Goal: Transaction & Acquisition: Obtain resource

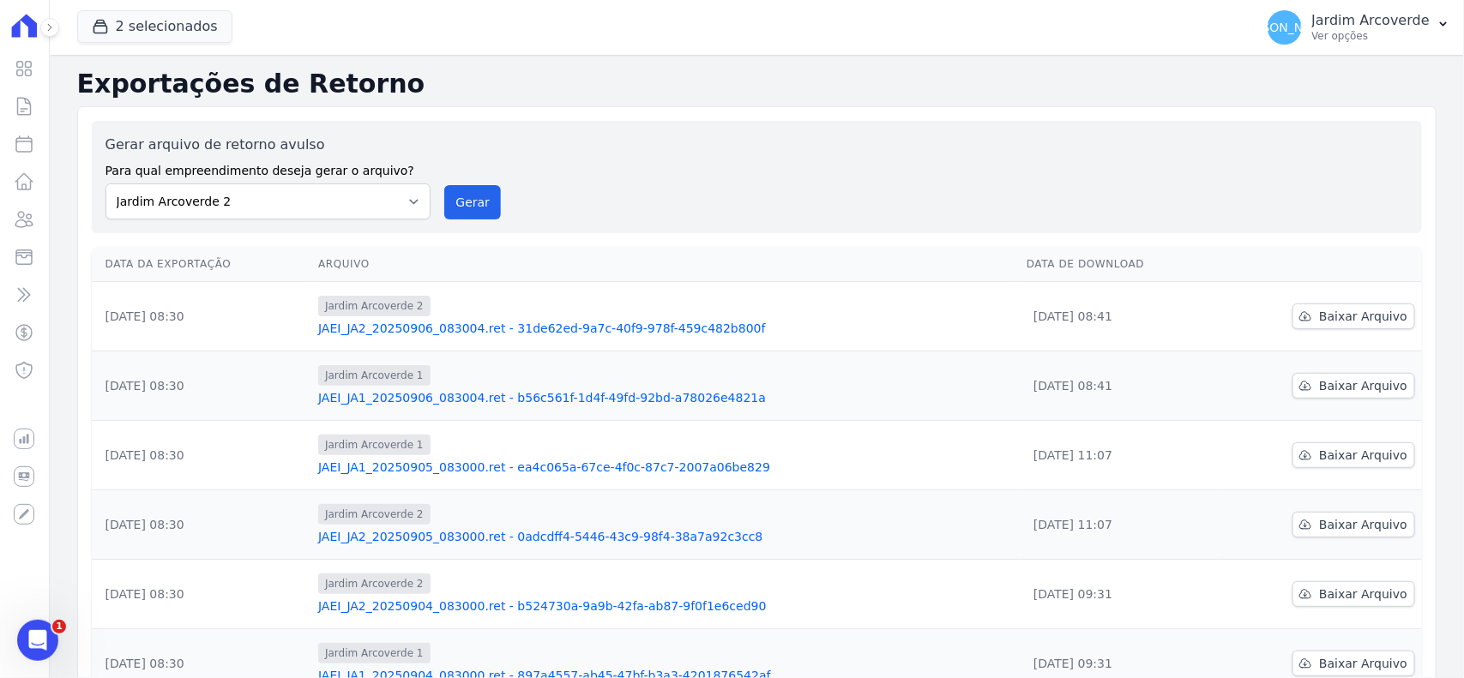
click at [31, 109] on icon at bounding box center [24, 106] width 13 height 17
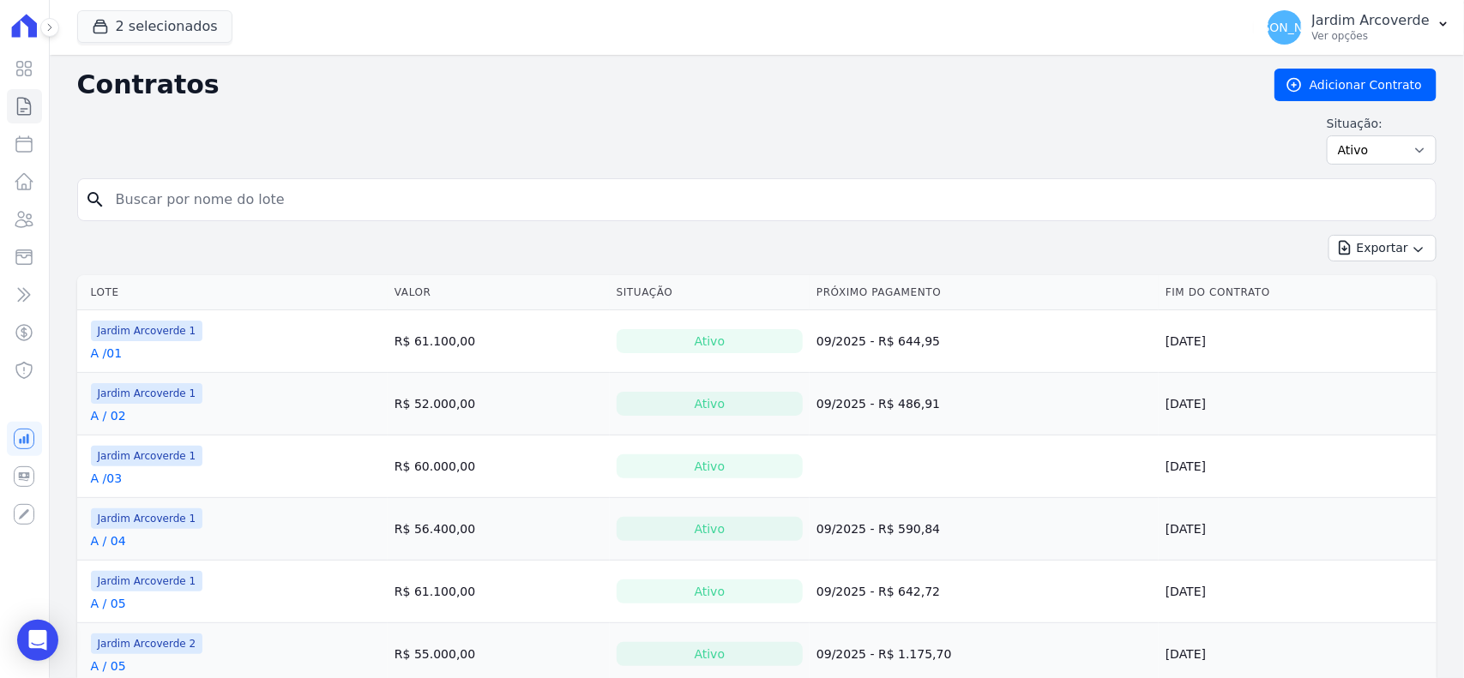
click at [238, 190] on input "search" at bounding box center [766, 200] width 1323 height 34
type input "h / 01"
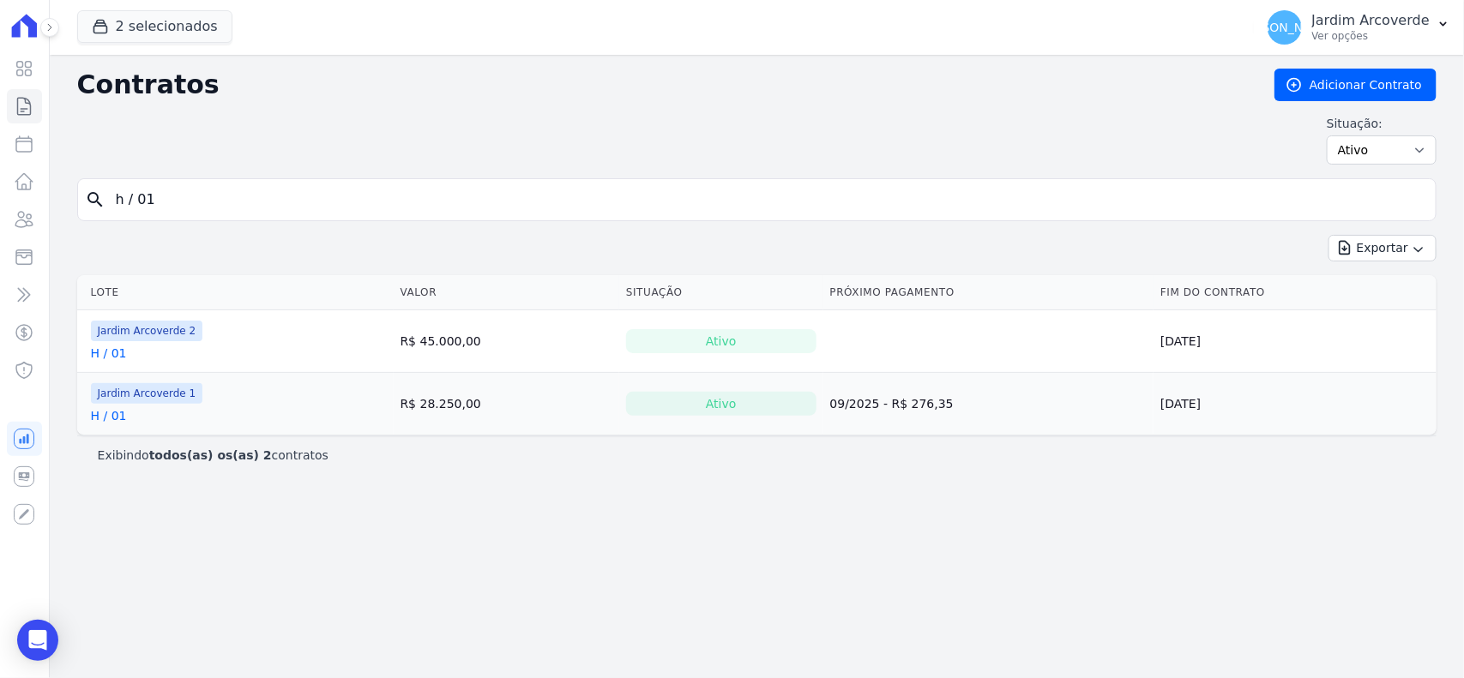
click at [100, 413] on link "H / 01" at bounding box center [109, 415] width 36 height 17
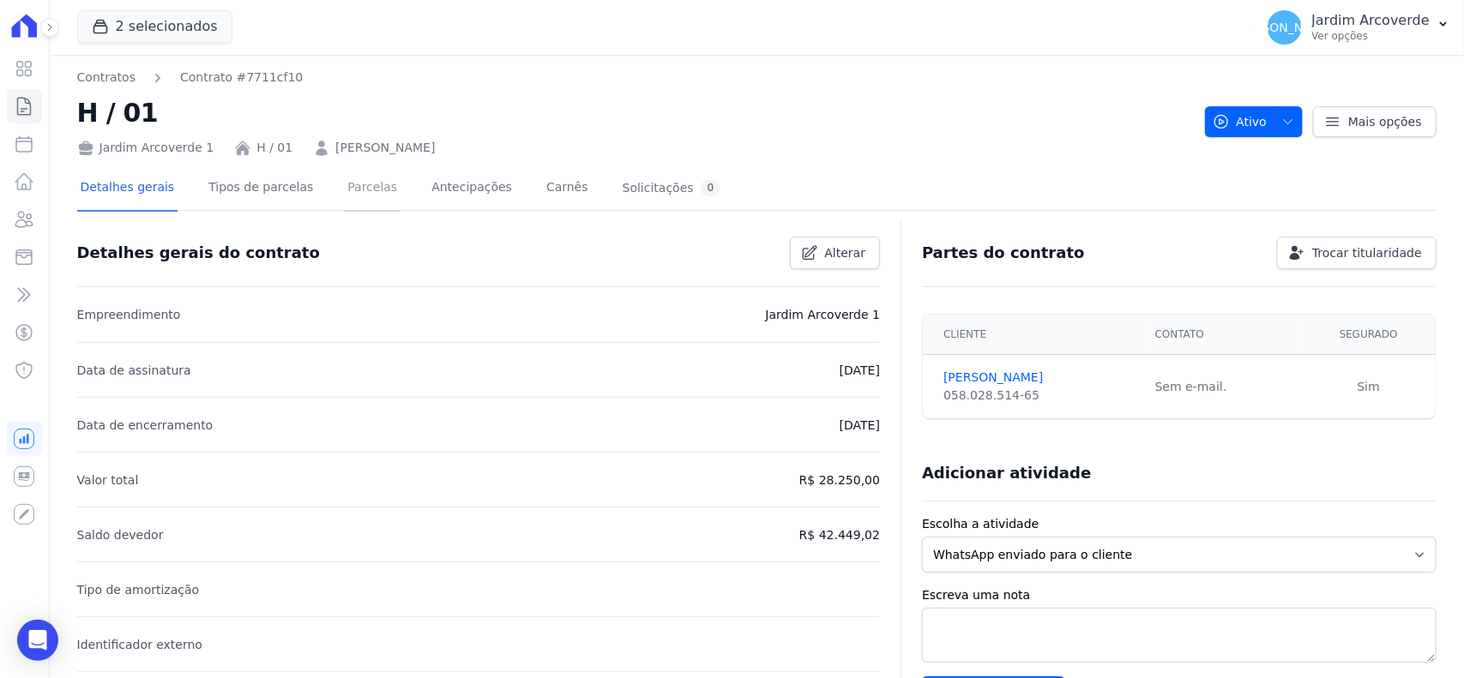
click at [348, 186] on link "Parcelas" at bounding box center [372, 188] width 57 height 45
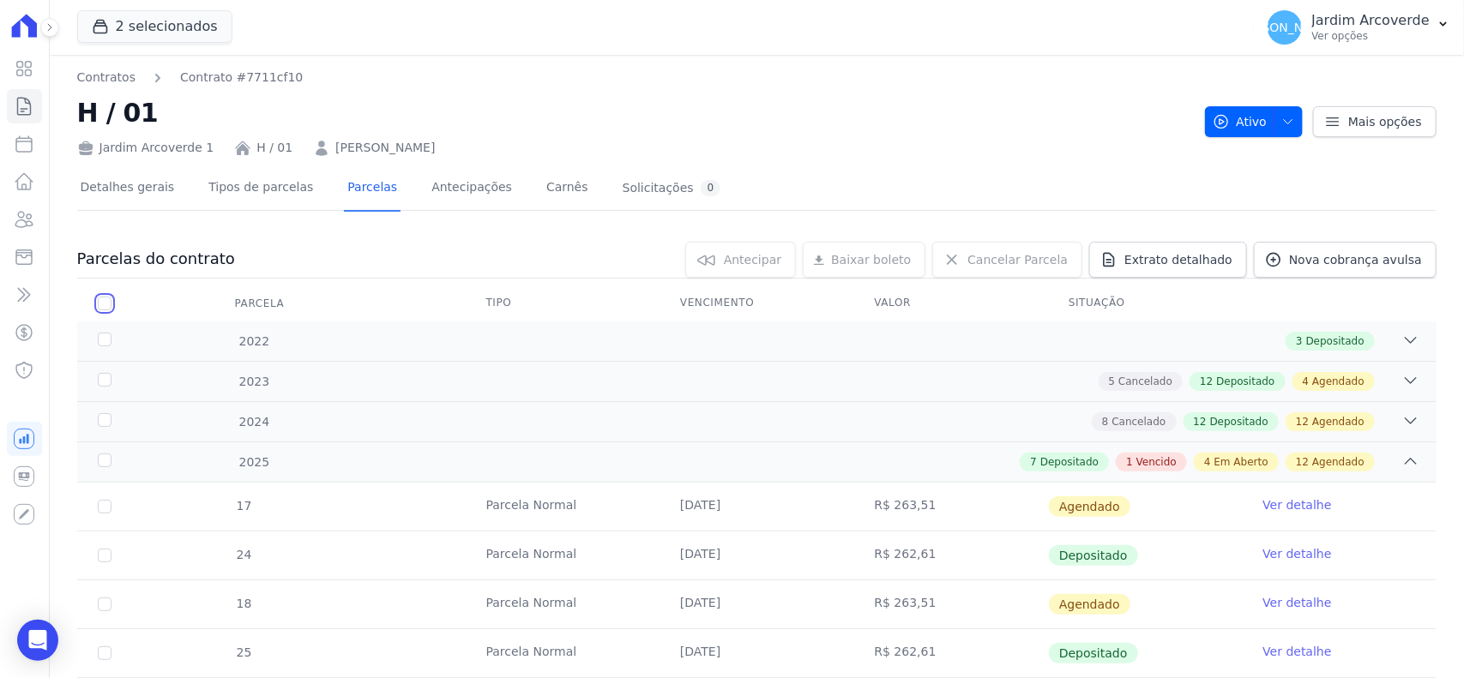
click at [104, 300] on input "checkbox" at bounding box center [105, 304] width 14 height 14
checkbox input "true"
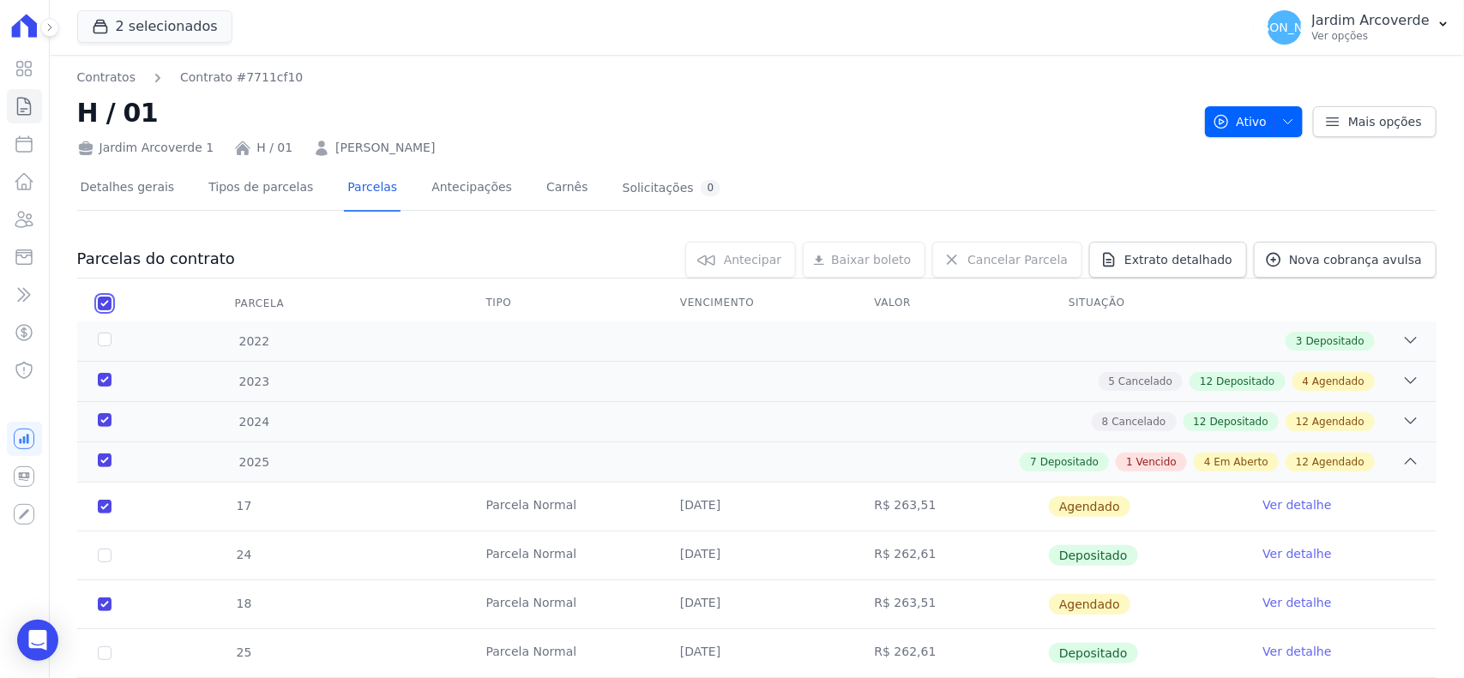
checkbox input "true"
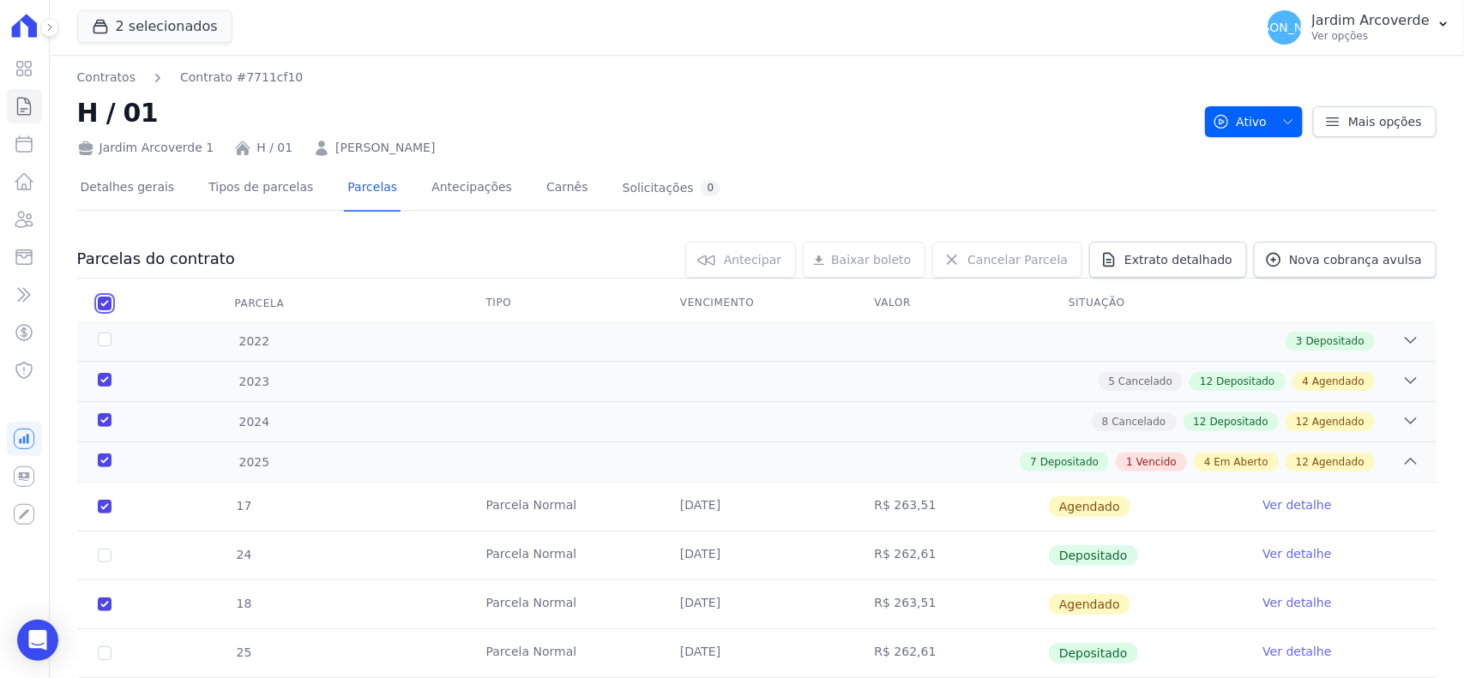
checkbox input "true"
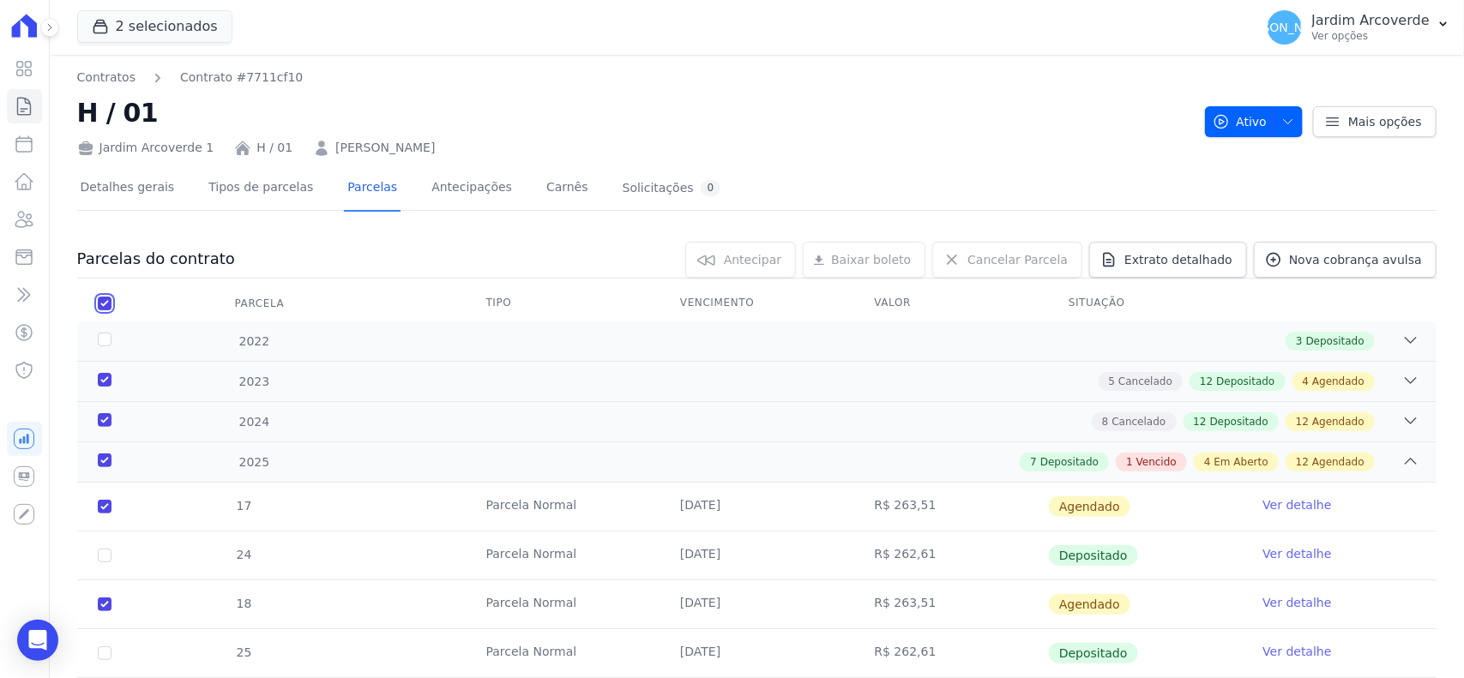
checkbox input "true"
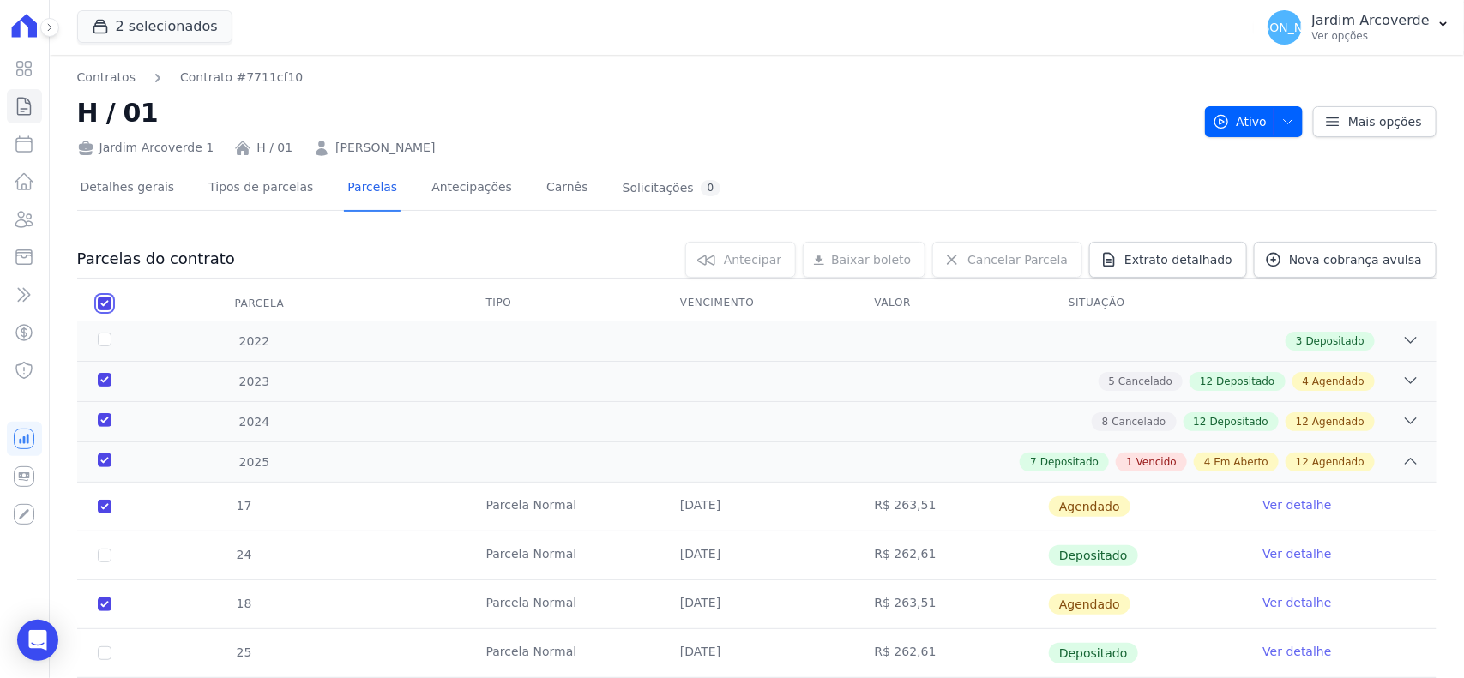
checkbox input "true"
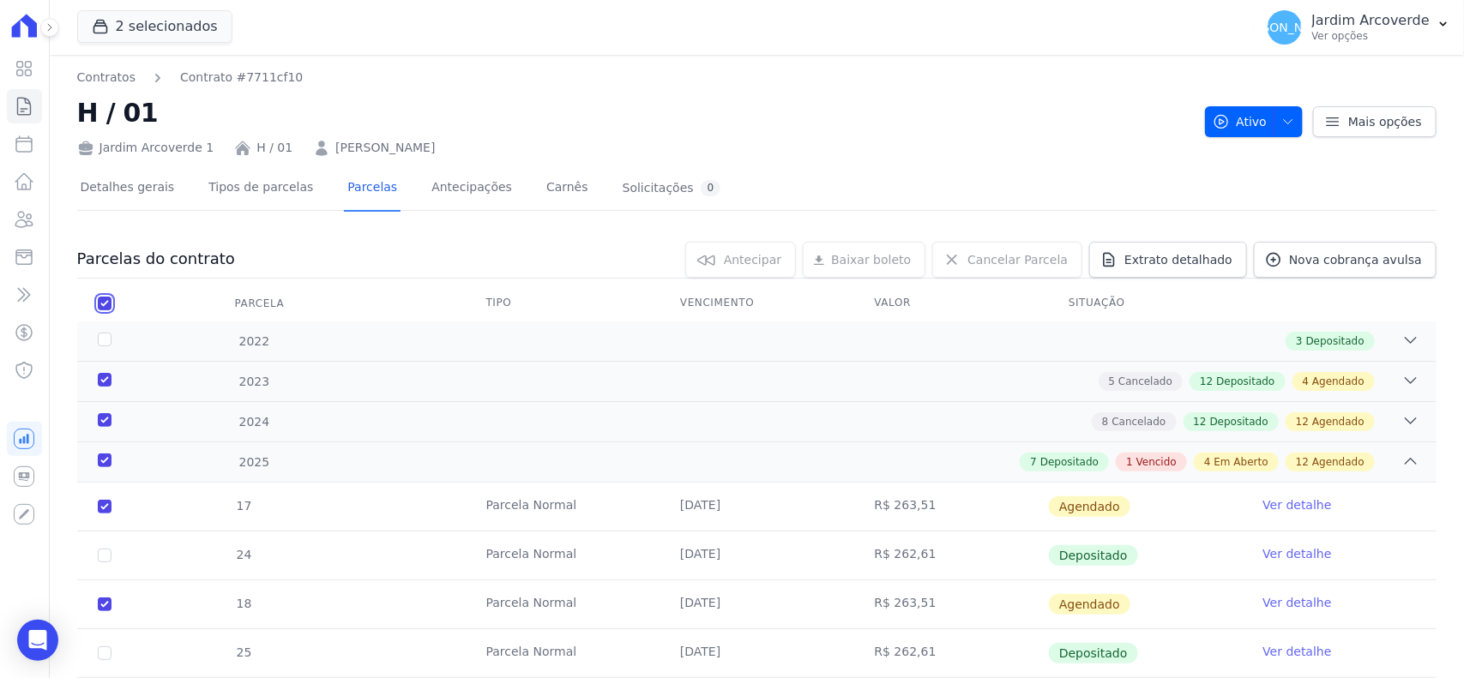
checkbox input "true"
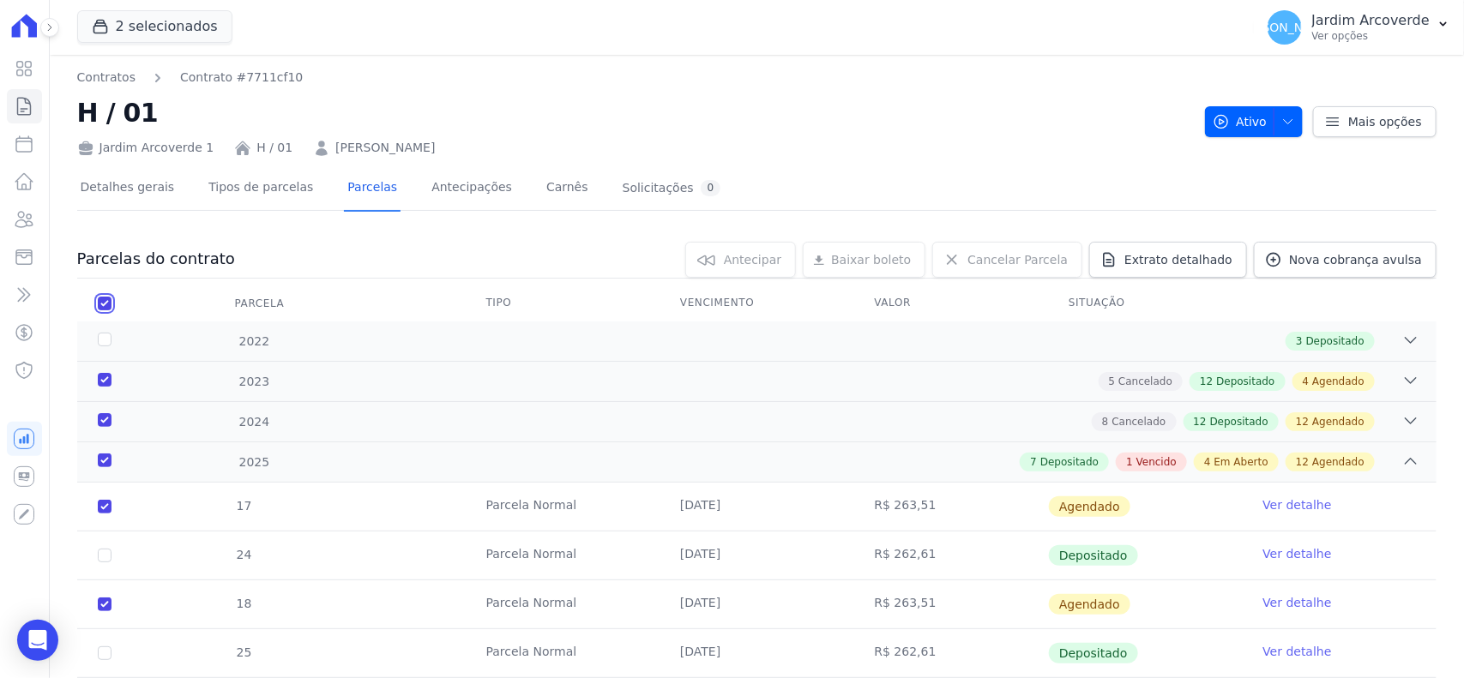
checkbox input "true"
click at [863, 259] on span "Baixar boleto" at bounding box center [847, 259] width 80 height 17
